Goal: Find specific fact: Find specific fact

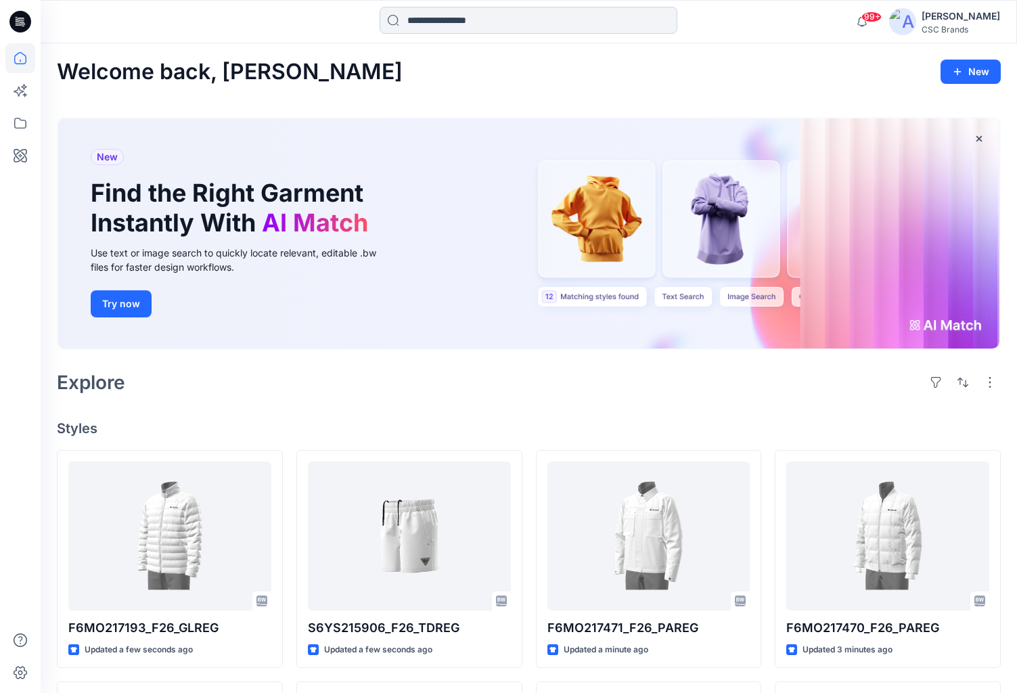
click at [557, 15] on input at bounding box center [529, 20] width 298 height 27
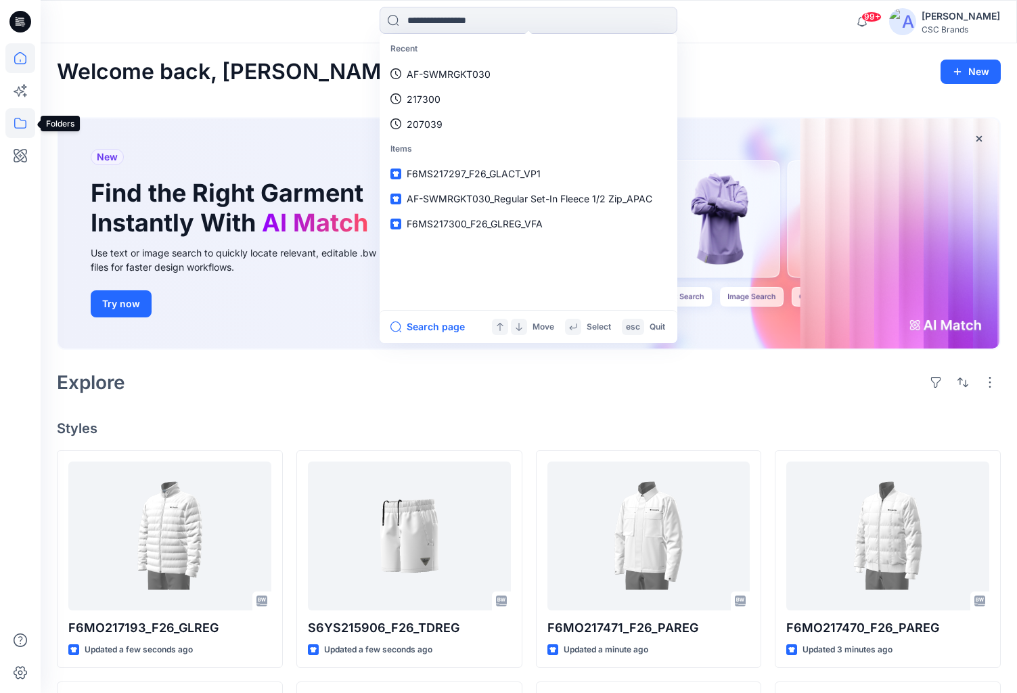
click at [30, 133] on icon at bounding box center [20, 123] width 30 height 30
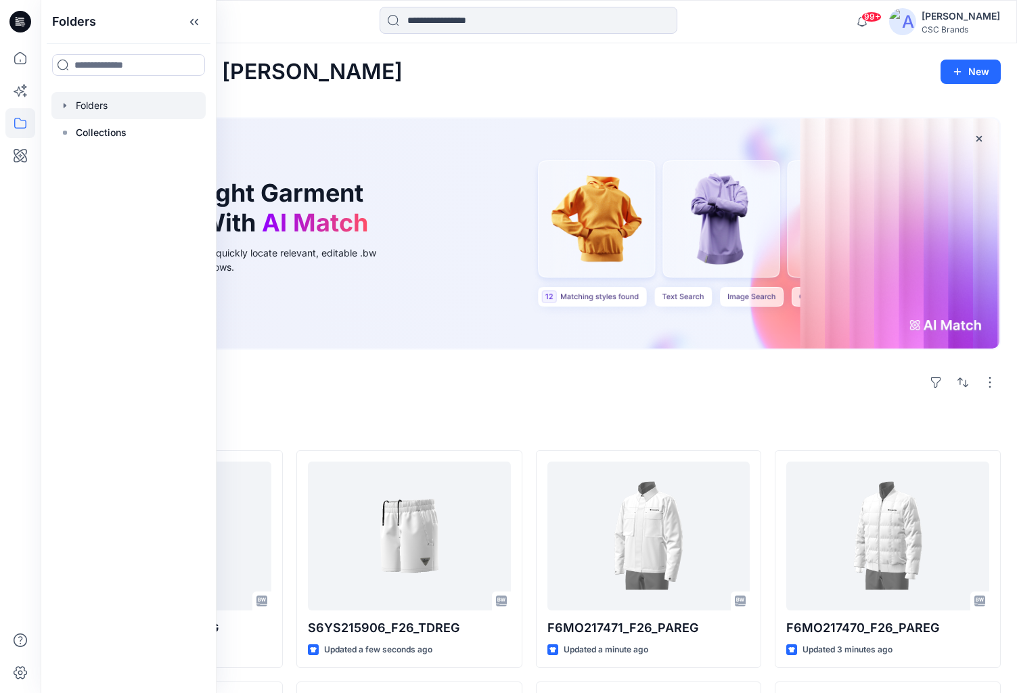
click at [139, 99] on div at bounding box center [128, 105] width 154 height 27
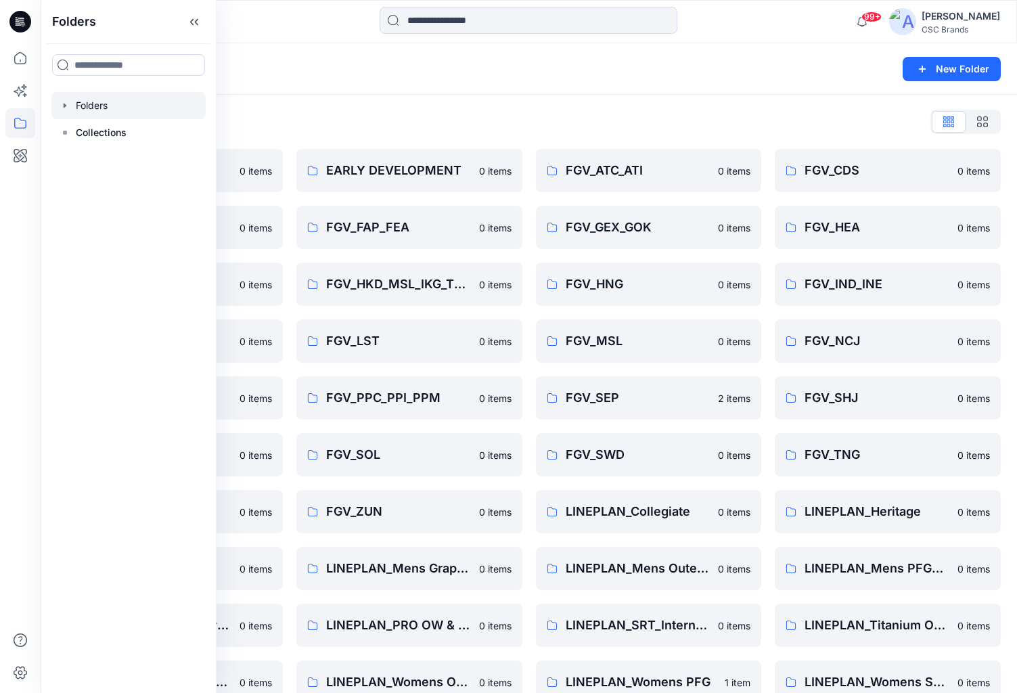
click at [68, 106] on icon "button" at bounding box center [65, 105] width 11 height 11
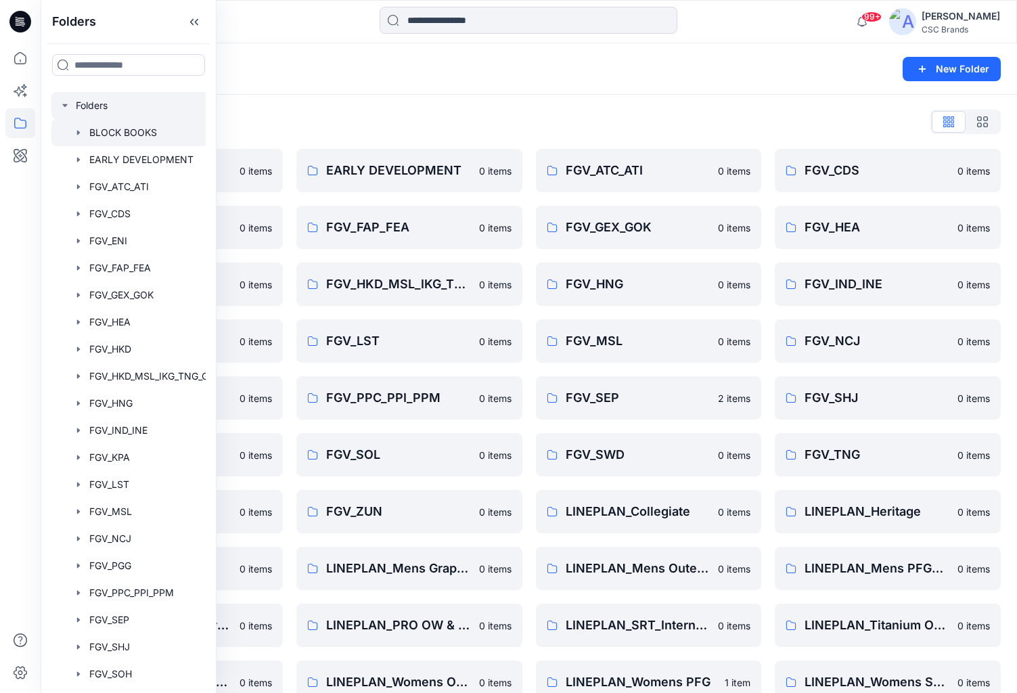
click at [118, 131] on div at bounding box center [145, 132] width 189 height 27
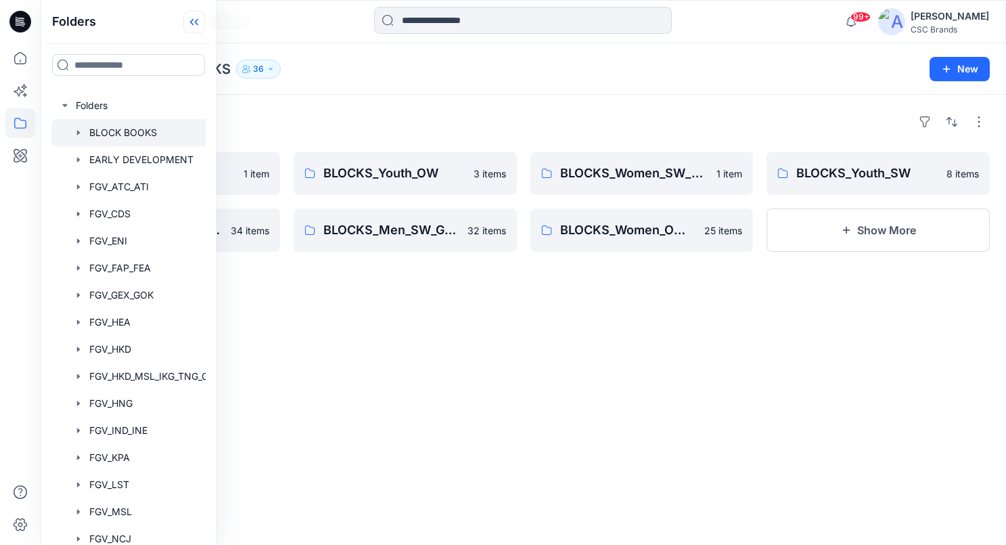
click at [198, 26] on icon at bounding box center [194, 22] width 22 height 22
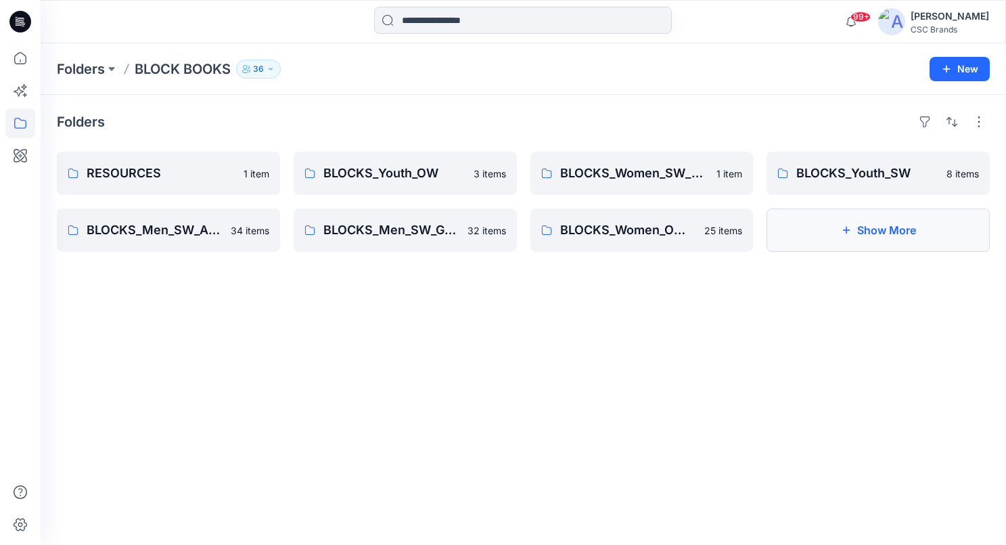
click at [893, 237] on button "Show More" at bounding box center [878, 229] width 223 height 43
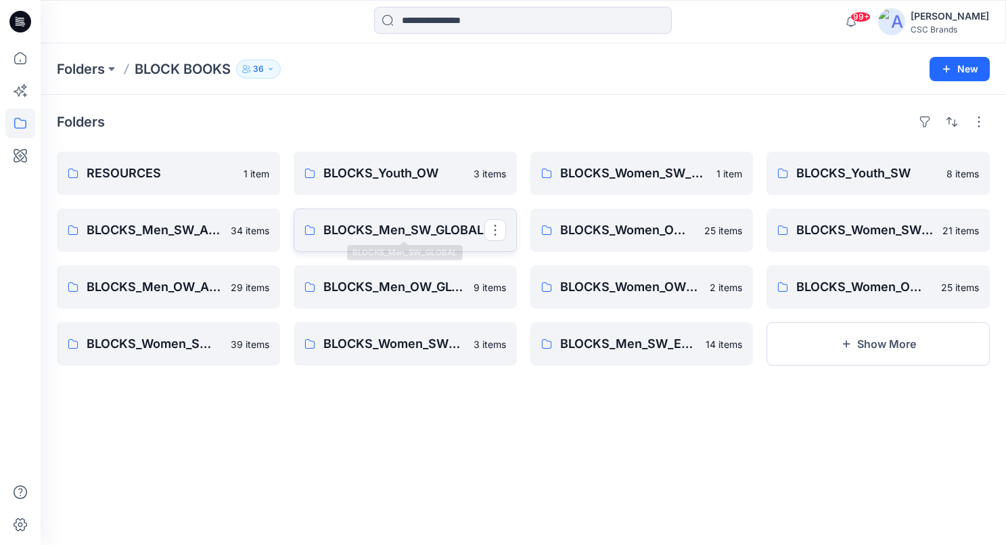
click at [410, 223] on p "BLOCKS_Men_SW_GLOBAL" at bounding box center [403, 230] width 161 height 19
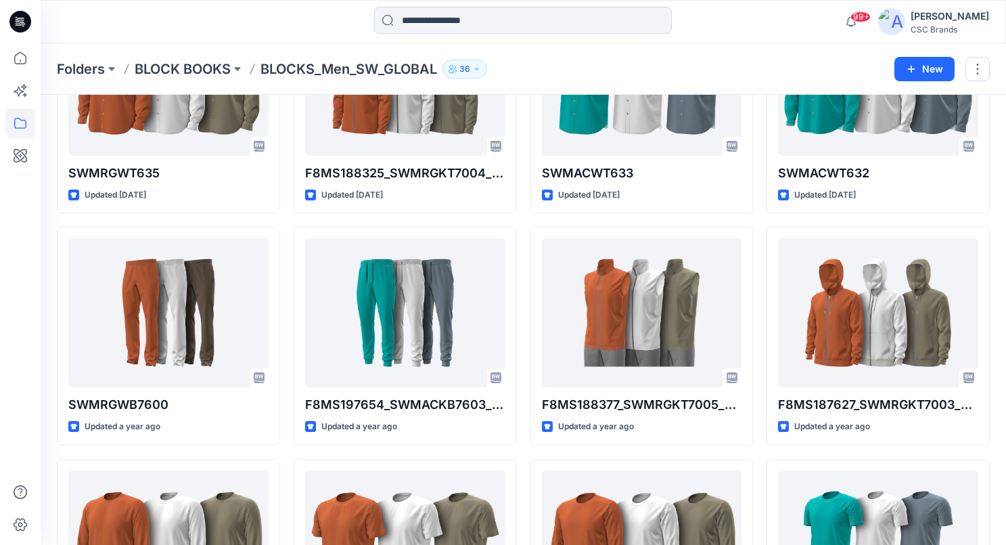
scroll to position [365, 0]
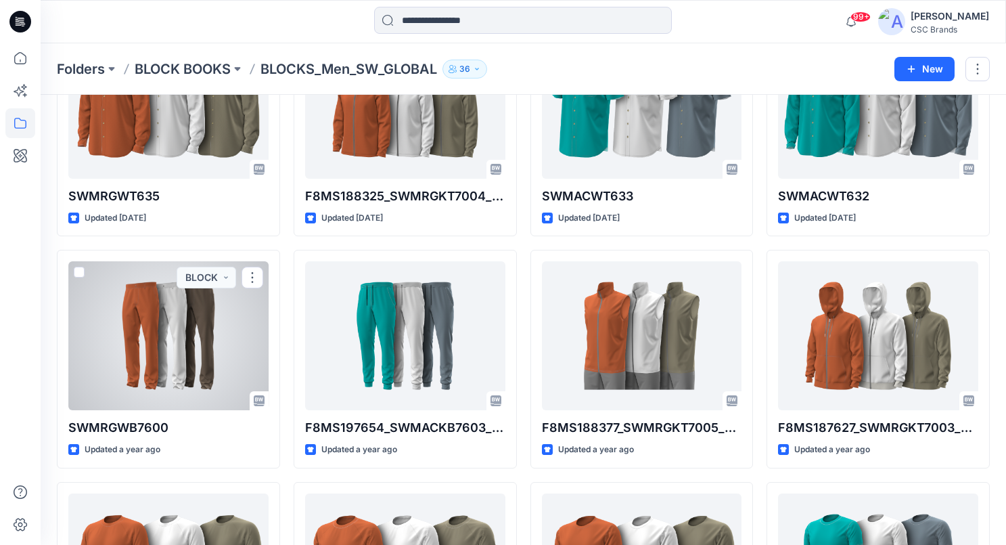
click at [158, 322] on div at bounding box center [168, 335] width 200 height 149
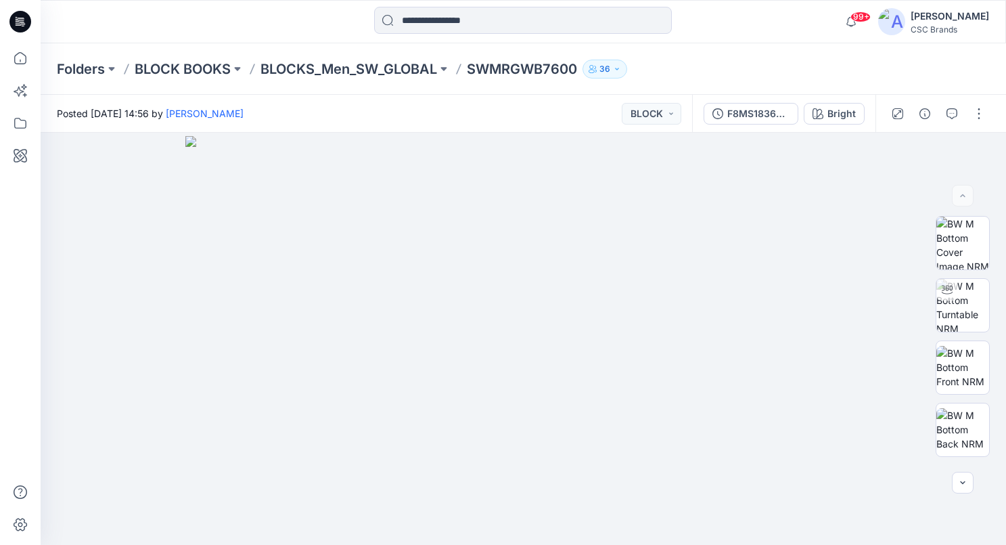
drag, startPoint x: 558, startPoint y: 84, endPoint x: 579, endPoint y: 78, distance: 21.2
click at [558, 84] on div "Folders BLOCK BOOKS BLOCKS_Men_SW_GLOBAL SWMRGWB7600 36" at bounding box center [524, 68] width 966 height 51
drag, startPoint x: 581, startPoint y: 70, endPoint x: 474, endPoint y: 72, distance: 106.9
click at [474, 72] on p "SWMRGWB7600" at bounding box center [522, 69] width 110 height 19
copy p "SWMRGWB7600"
